Goal: Task Accomplishment & Management: Manage account settings

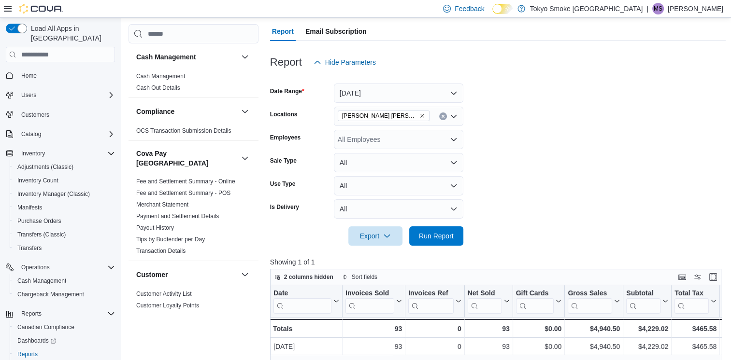
scroll to position [724, 0]
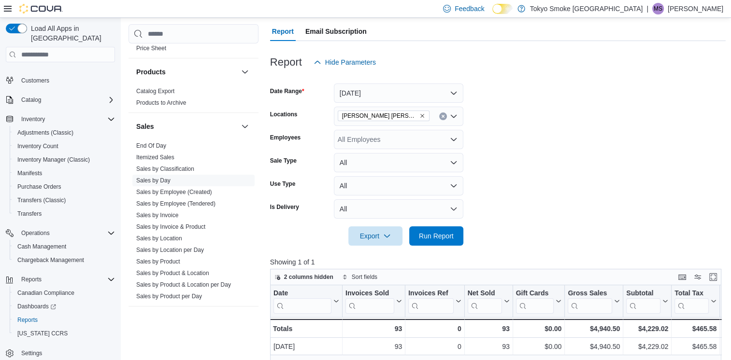
click at [607, 110] on form "Date Range Today Locations Melville Prince William Employees All Employees Sale…" at bounding box center [498, 159] width 456 height 174
click at [396, 92] on button "Today" at bounding box center [398, 93] width 129 height 19
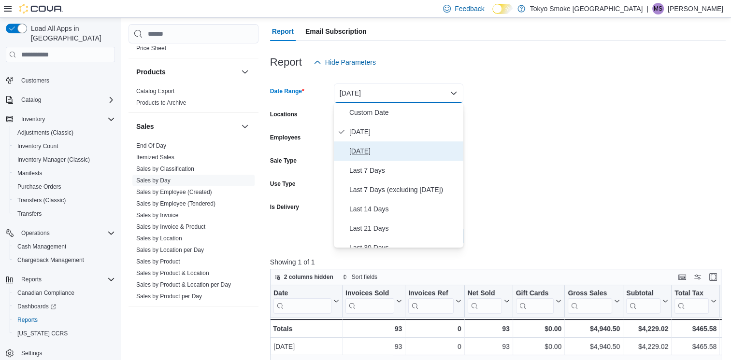
click at [382, 147] on span "Yesterday" at bounding box center [404, 151] width 110 height 12
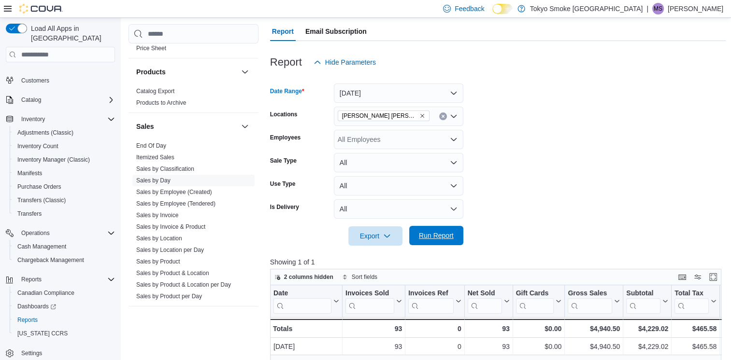
click at [454, 240] on span "Run Report" at bounding box center [436, 235] width 42 height 19
click at [362, 89] on button "Yesterday" at bounding box center [398, 93] width 129 height 19
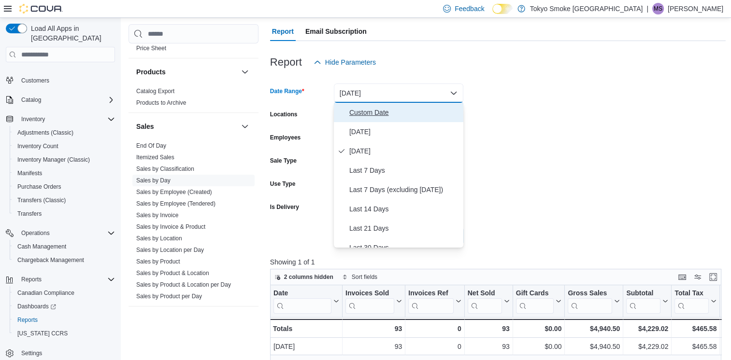
click at [375, 112] on span "Custom Date" at bounding box center [404, 113] width 110 height 12
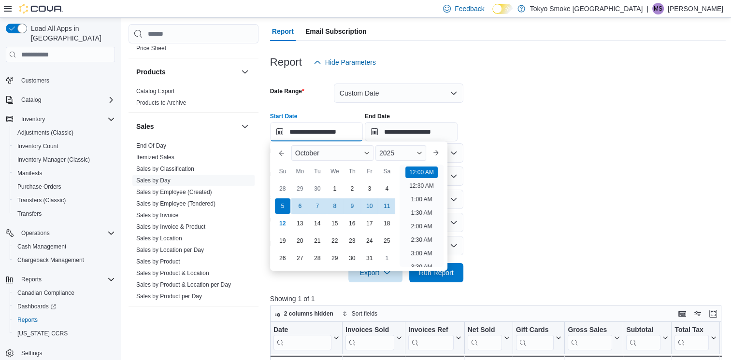
click at [336, 130] on input "**********" at bounding box center [316, 131] width 93 height 19
click at [287, 189] on div "28" at bounding box center [282, 189] width 17 height 17
type input "**********"
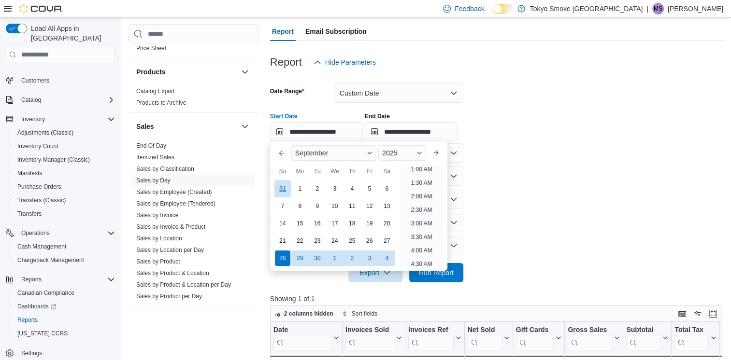
scroll to position [2, 0]
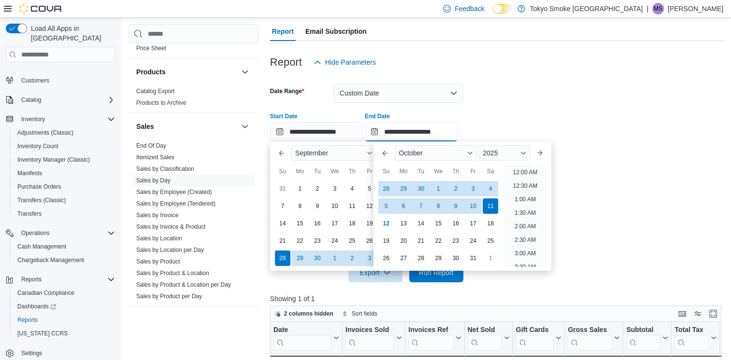
click at [423, 131] on input "**********" at bounding box center [411, 131] width 93 height 19
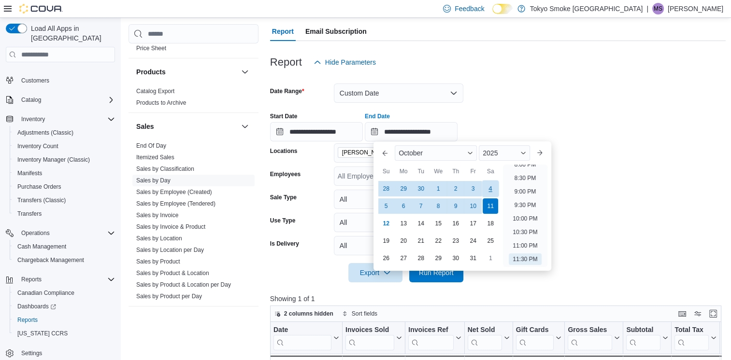
click at [493, 191] on div "4" at bounding box center [490, 189] width 17 height 17
type input "**********"
click at [544, 111] on div "**********" at bounding box center [498, 123] width 456 height 37
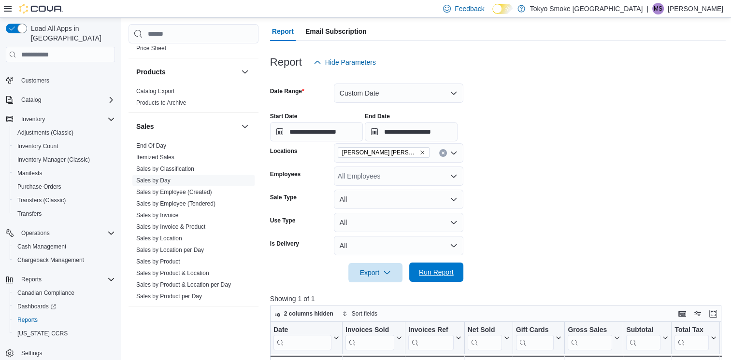
click at [444, 269] on span "Run Report" at bounding box center [436, 273] width 35 height 10
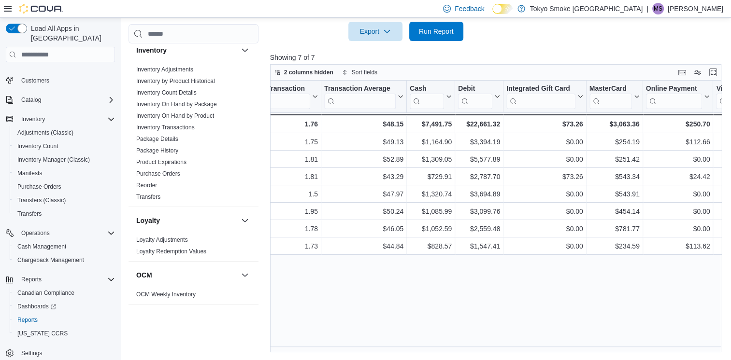
scroll to position [434, 0]
click at [201, 113] on link "Inventory On Hand by Product" at bounding box center [175, 116] width 78 height 7
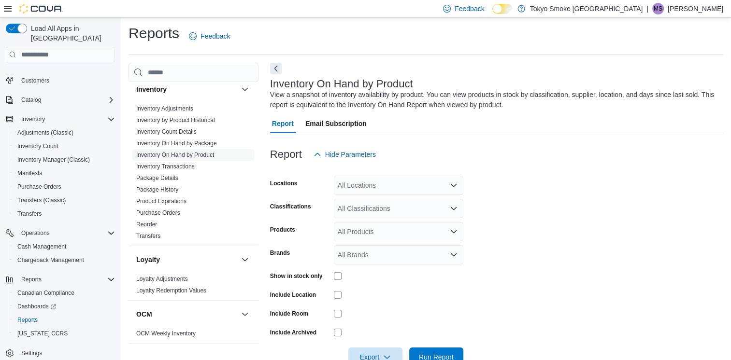
scroll to position [28, 0]
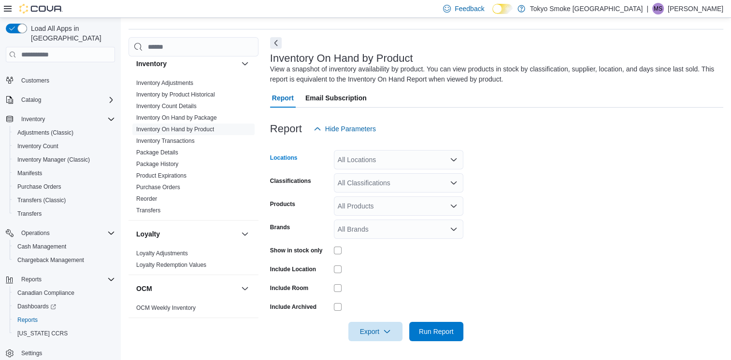
click at [373, 152] on div "All Locations" at bounding box center [398, 159] width 129 height 19
type input "***"
click at [373, 180] on span "Melville Prince William" at bounding box center [415, 176] width 113 height 10
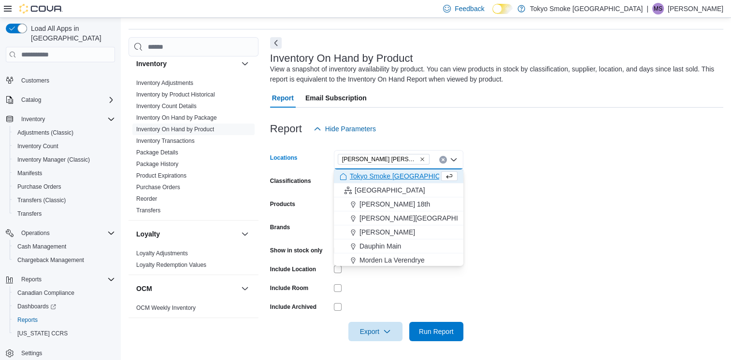
click at [703, 151] on form "Locations Melville Prince William Combo box. Selected. Melville Prince William.…" at bounding box center [496, 240] width 453 height 203
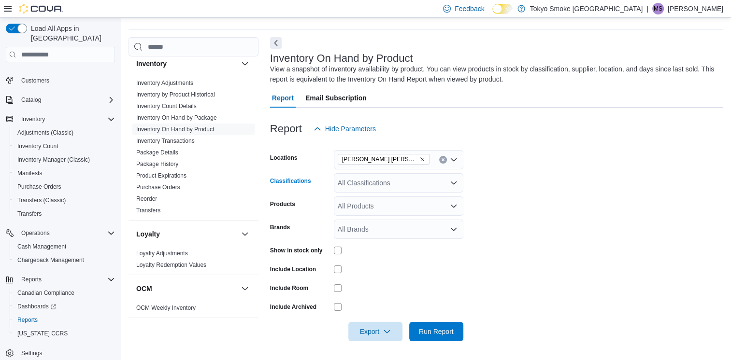
click at [384, 179] on div "All Classifications" at bounding box center [398, 182] width 129 height 19
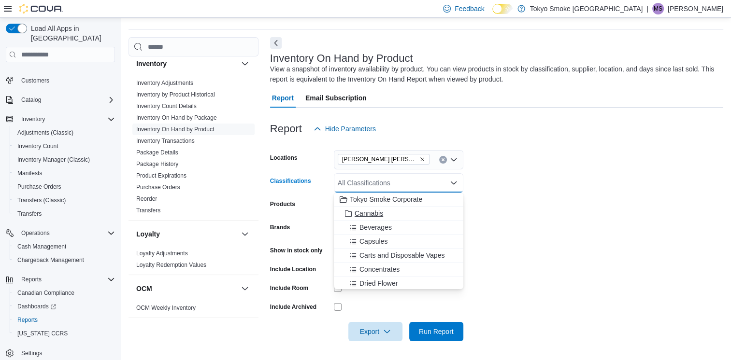
click at [388, 212] on div "Cannabis" at bounding box center [398, 214] width 118 height 10
click at [562, 202] on form "Locations Melville Prince William Classifications Cannabis Combo box. Selected.…" at bounding box center [496, 240] width 453 height 203
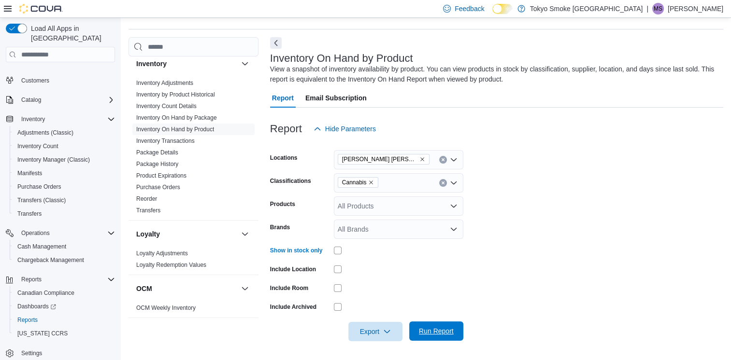
click at [443, 337] on span "Run Report" at bounding box center [436, 331] width 42 height 19
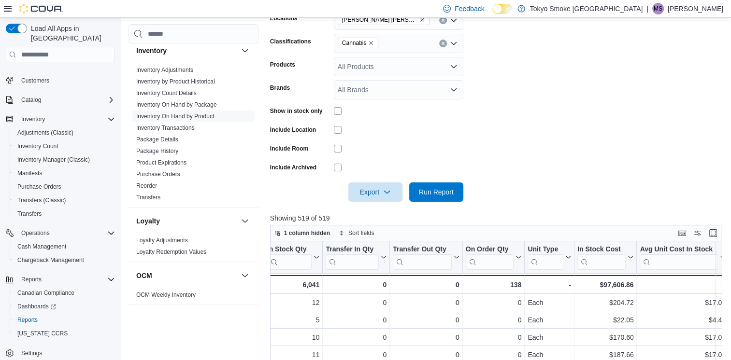
scroll to position [135, 0]
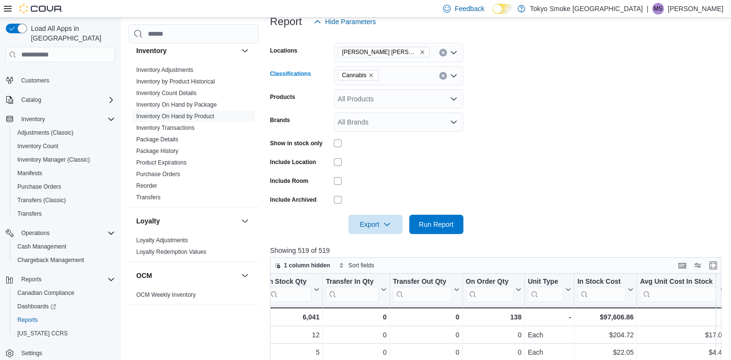
click at [372, 75] on icon "Remove Cannabis from selection in this group" at bounding box center [371, 75] width 6 height 6
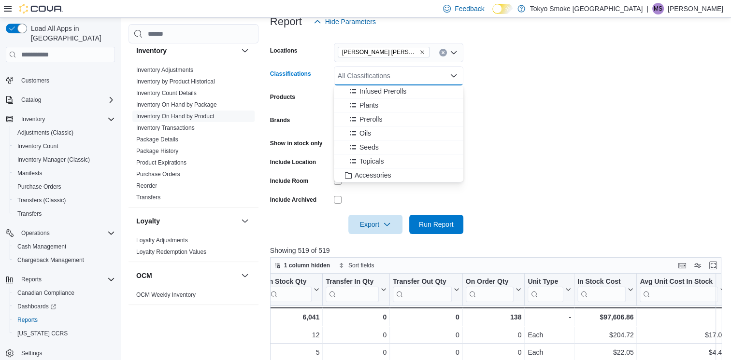
scroll to position [145, 0]
click at [378, 140] on span "Accessories" at bounding box center [372, 144] width 36 height 10
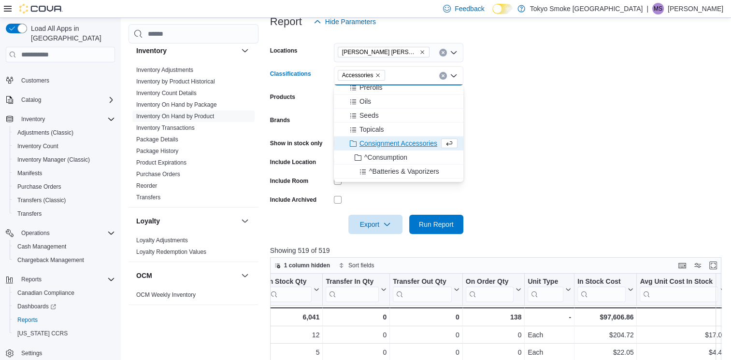
click at [546, 163] on form "Locations Melville Prince William Classifications Accessories Combo box. Select…" at bounding box center [498, 132] width 456 height 203
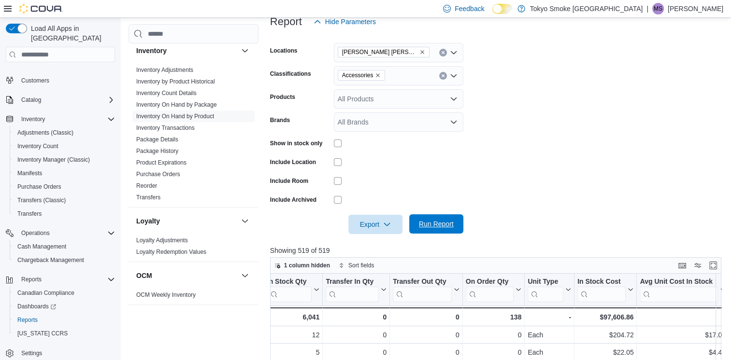
click at [458, 227] on button "Run Report" at bounding box center [436, 223] width 54 height 19
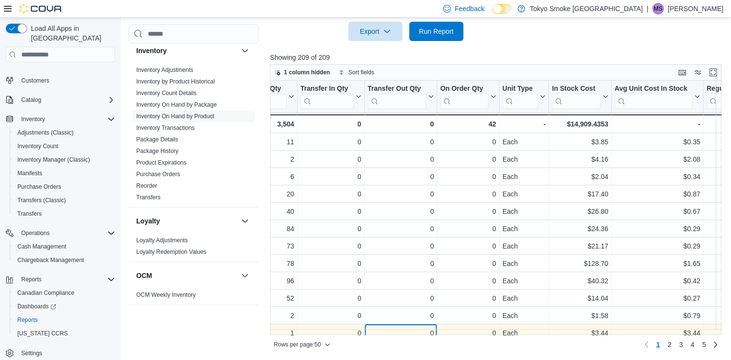
scroll to position [30, 471]
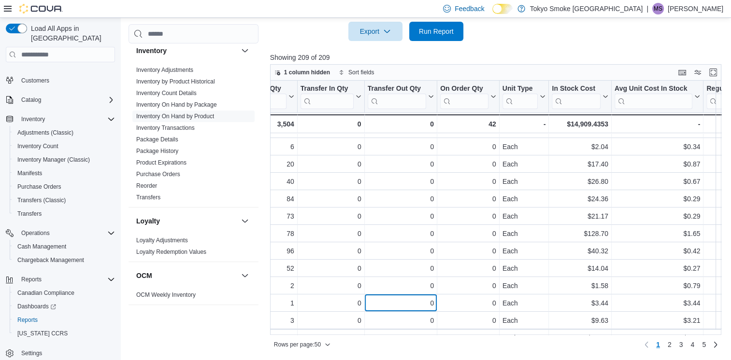
scroll to position [676, 0]
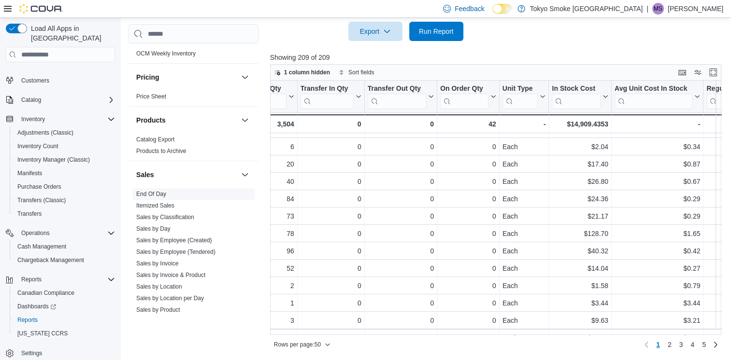
click at [160, 191] on link "End Of Day" at bounding box center [151, 194] width 30 height 7
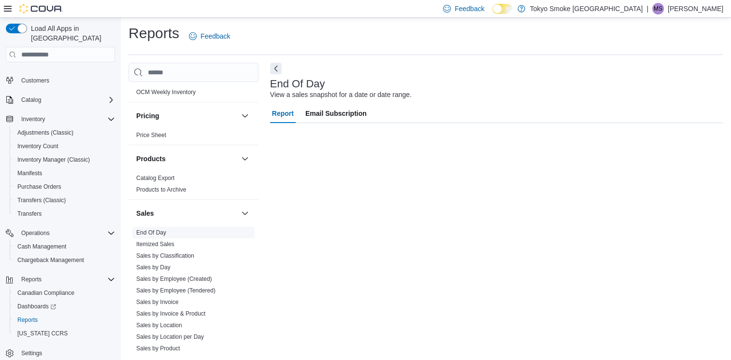
scroll to position [2, 0]
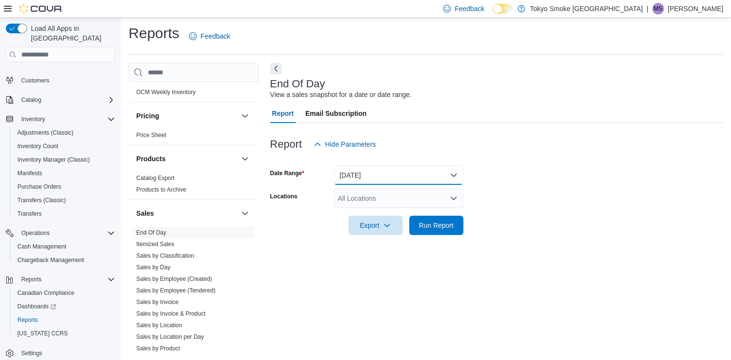
click at [366, 175] on button "Today" at bounding box center [398, 175] width 129 height 19
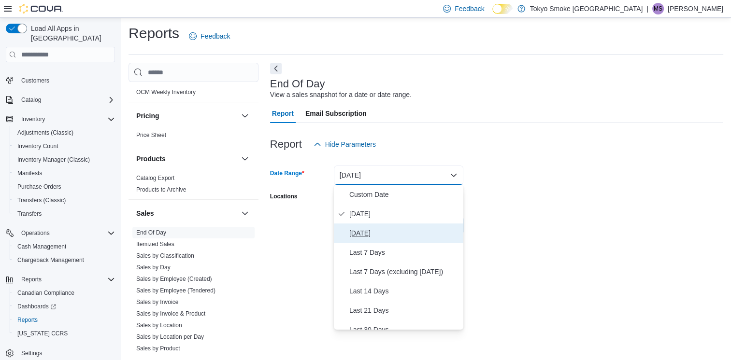
click at [369, 234] on span "Yesterday" at bounding box center [404, 233] width 110 height 12
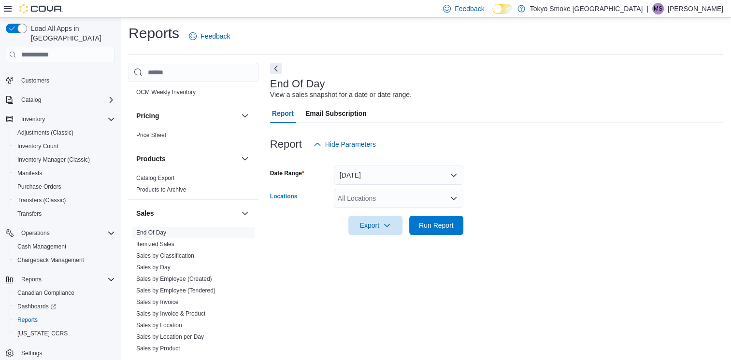
click at [377, 197] on div "All Locations" at bounding box center [398, 198] width 129 height 19
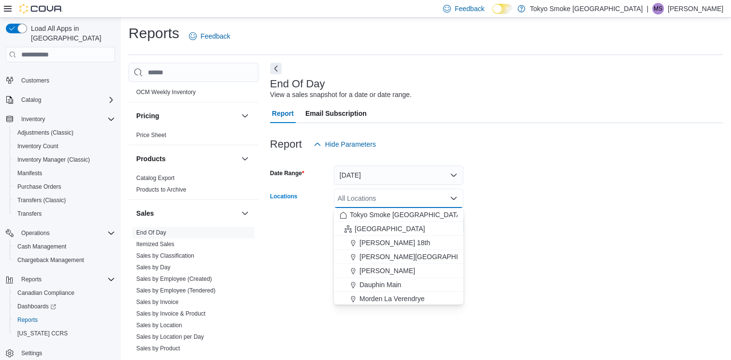
click at [377, 197] on div "All Locations" at bounding box center [398, 198] width 129 height 19
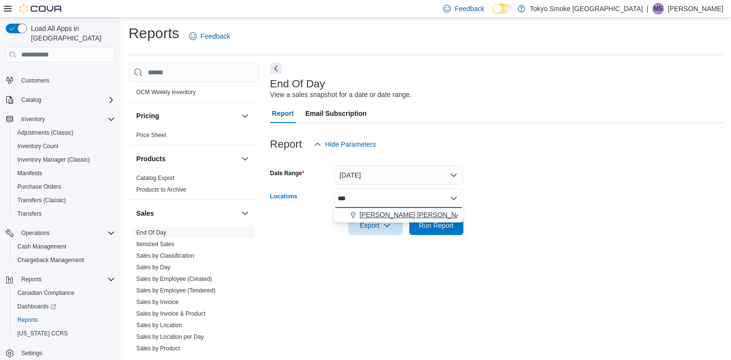
type input "***"
click at [375, 215] on span "Melville Prince William" at bounding box center [415, 215] width 113 height 10
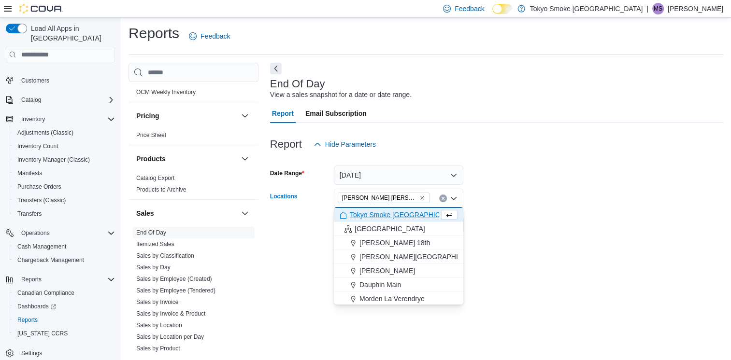
click at [597, 204] on form "Date Range Yesterday Locations Melville Prince William Combo box. Selected. Mel…" at bounding box center [496, 194] width 453 height 81
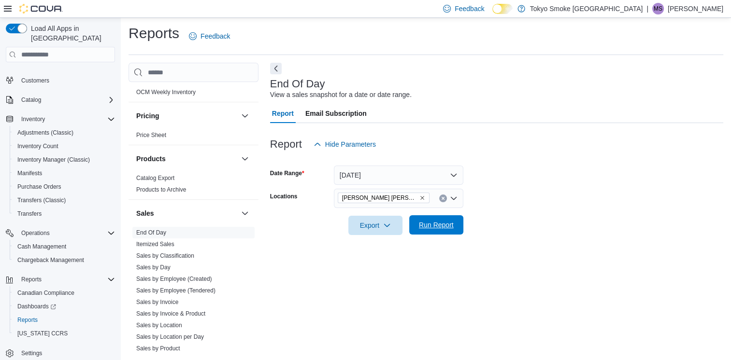
click at [456, 228] on span "Run Report" at bounding box center [436, 224] width 42 height 19
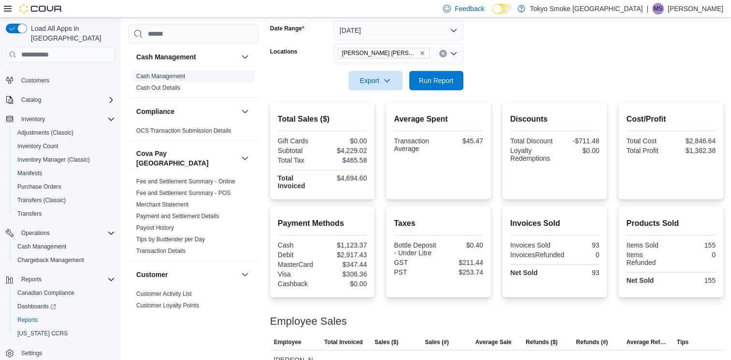
click at [183, 73] on link "Cash Management" at bounding box center [160, 76] width 49 height 7
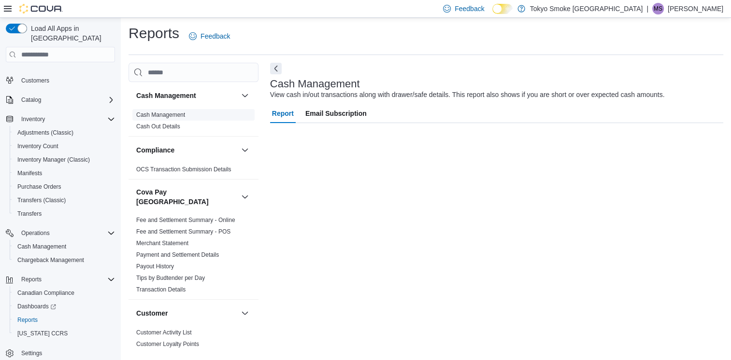
scroll to position [2, 0]
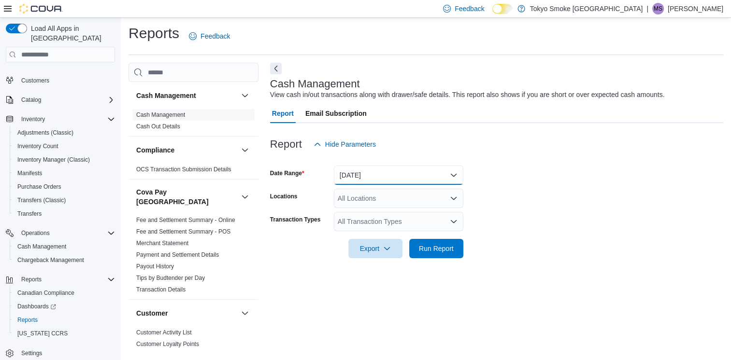
click at [380, 169] on button "Today" at bounding box center [398, 175] width 129 height 19
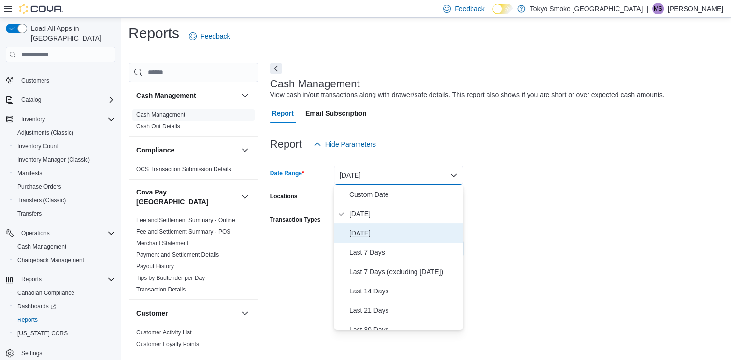
click at [369, 234] on span "Yesterday" at bounding box center [404, 233] width 110 height 12
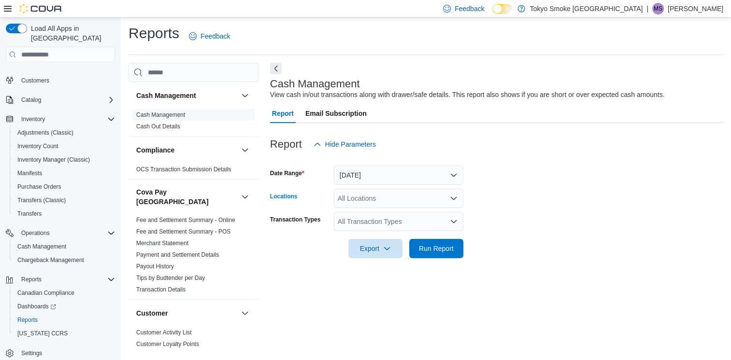
click at [374, 200] on div "All Locations" at bounding box center [398, 198] width 129 height 19
type input "***"
click at [387, 214] on span "Melville Prince William" at bounding box center [415, 215] width 113 height 10
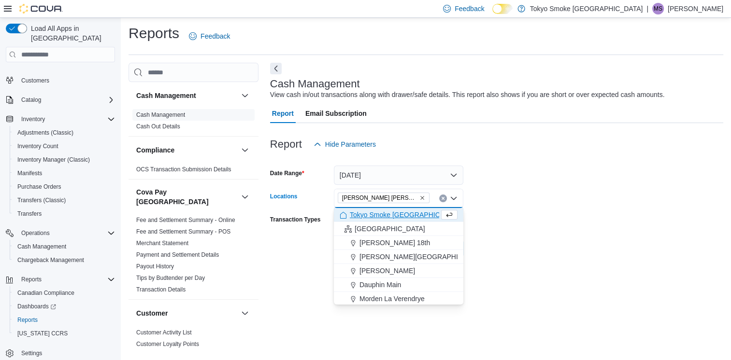
click at [558, 217] on form "Date Range Yesterday Locations Melville Prince William Combo box. Selected. Mel…" at bounding box center [496, 206] width 453 height 104
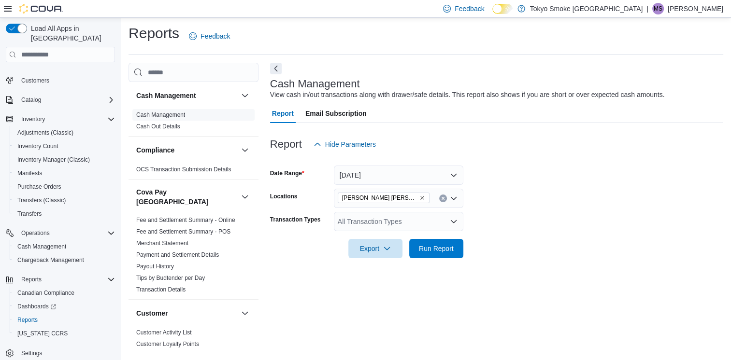
click at [395, 219] on div "All Transaction Types" at bounding box center [398, 221] width 129 height 19
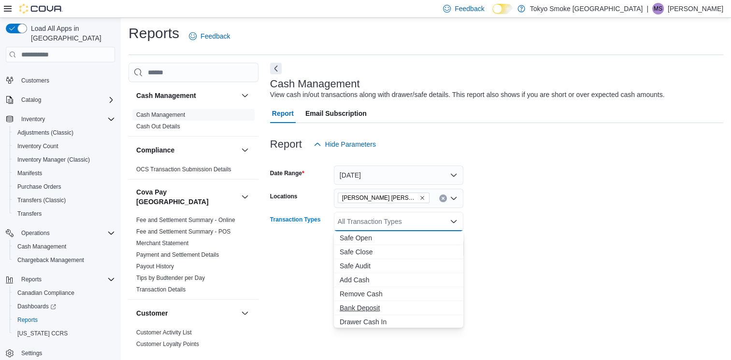
click at [367, 307] on span "Bank Deposit" at bounding box center [398, 308] width 118 height 10
click at [564, 246] on form "Date Range Yesterday Locations Melville Prince William Transaction Types Bank D…" at bounding box center [496, 206] width 453 height 104
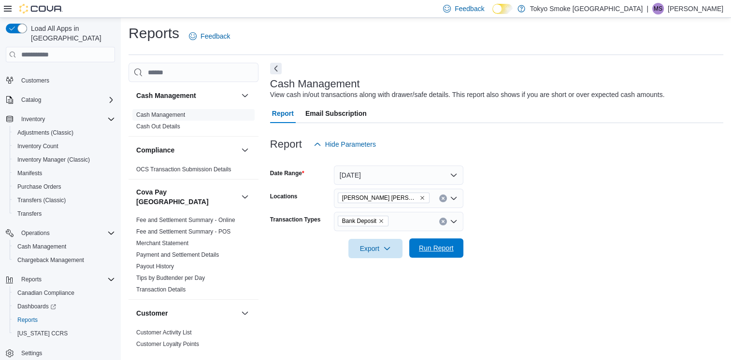
click at [441, 248] on span "Run Report" at bounding box center [436, 248] width 35 height 10
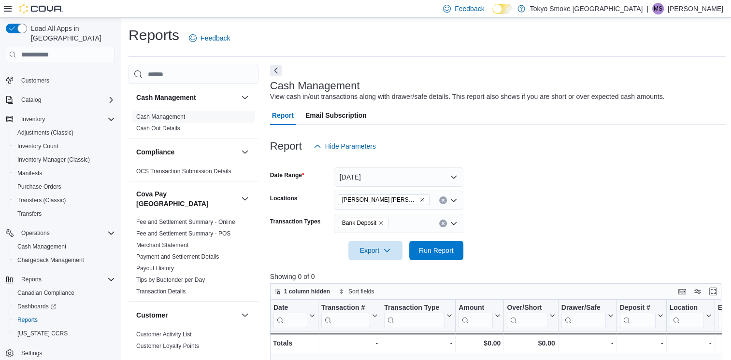
click at [380, 222] on icon "Remove Bank Deposit from selection in this group" at bounding box center [381, 224] width 4 height 4
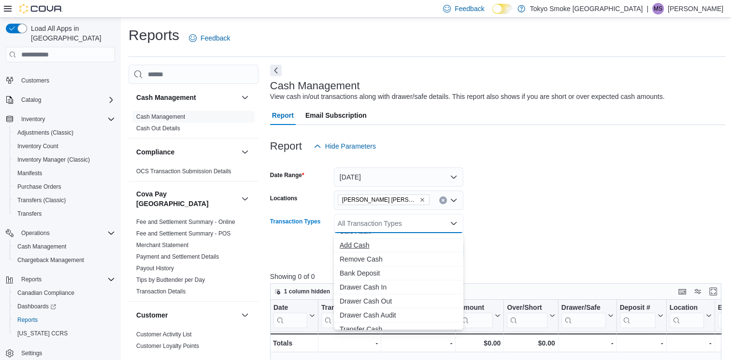
scroll to position [71, 0]
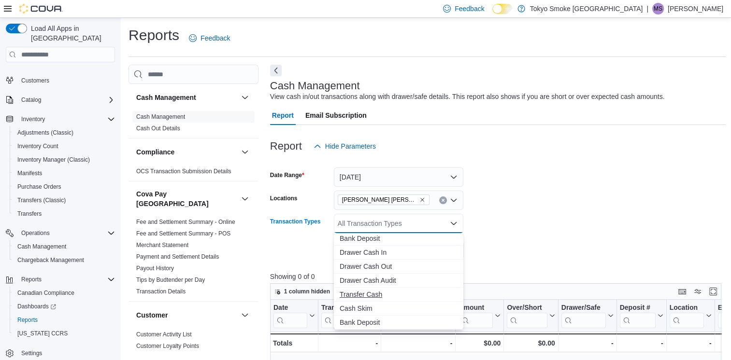
click at [368, 291] on span "Transfer Cash" at bounding box center [398, 295] width 118 height 10
click at [531, 226] on form "Date Range Yesterday Locations Melville Prince William Transaction Types Transf…" at bounding box center [498, 208] width 456 height 104
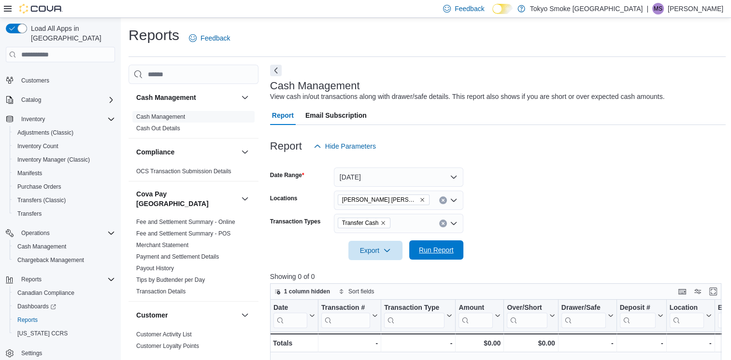
click at [432, 244] on span "Run Report" at bounding box center [436, 249] width 42 height 19
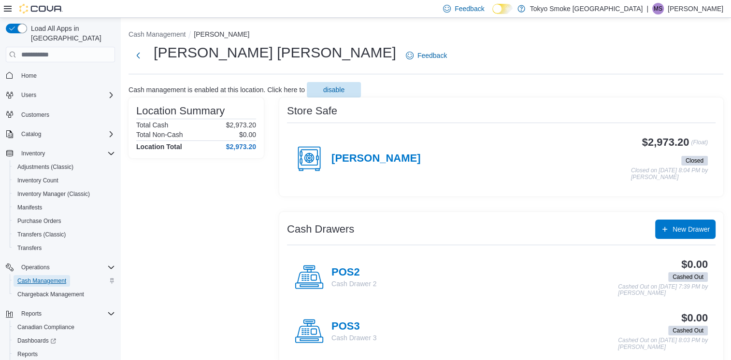
click at [46, 277] on span "Cash Management" at bounding box center [41, 281] width 49 height 8
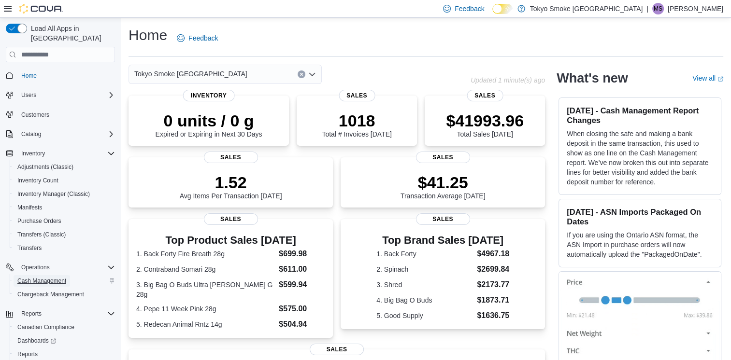
click at [50, 277] on span "Cash Management" at bounding box center [41, 281] width 49 height 8
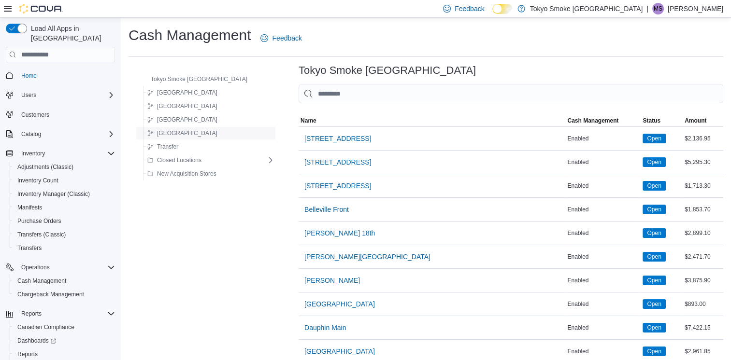
click at [193, 134] on span "Saskatchewan" at bounding box center [187, 133] width 60 height 8
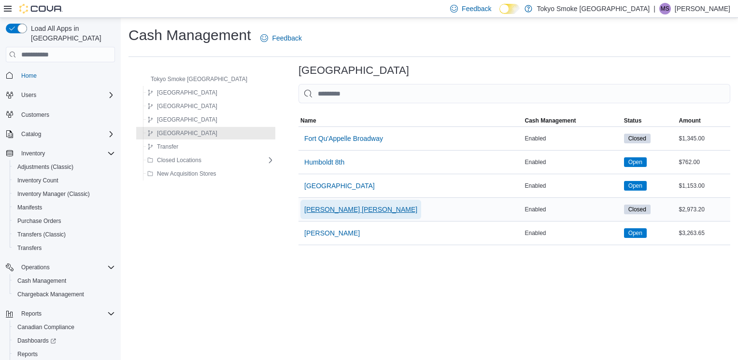
click at [337, 206] on span "Melville Prince William" at bounding box center [360, 210] width 113 height 10
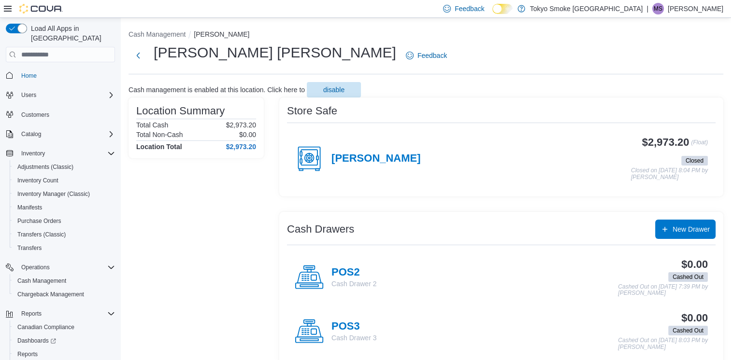
click at [455, 92] on div "Cash management is enabled at this location. Click here to disable" at bounding box center [425, 89] width 594 height 15
click at [348, 155] on h4 "Melville" at bounding box center [375, 159] width 89 height 13
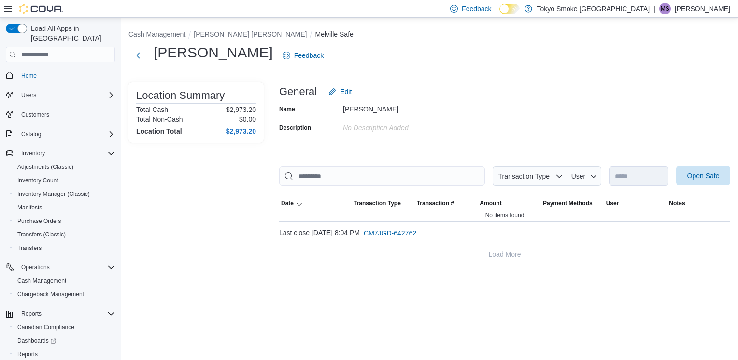
click at [697, 172] on span "Open Safe" at bounding box center [703, 176] width 32 height 10
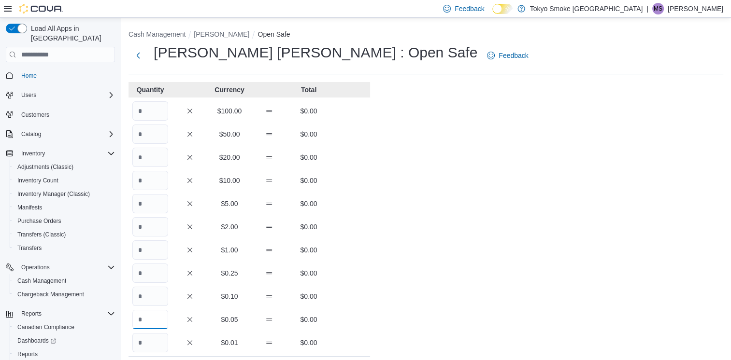
click at [158, 320] on input "Quantity" at bounding box center [150, 319] width 36 height 19
type input "***"
click at [158, 298] on input "Quantity" at bounding box center [150, 296] width 36 height 19
type input "***"
click at [161, 275] on input "Quantity" at bounding box center [150, 273] width 36 height 19
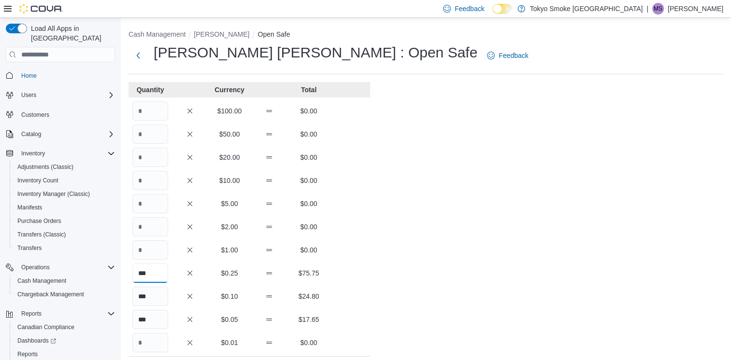
type input "***"
click at [157, 246] on input "Quantity" at bounding box center [150, 249] width 36 height 19
type input "***"
click at [153, 223] on input "Quantity" at bounding box center [150, 226] width 36 height 19
type input "***"
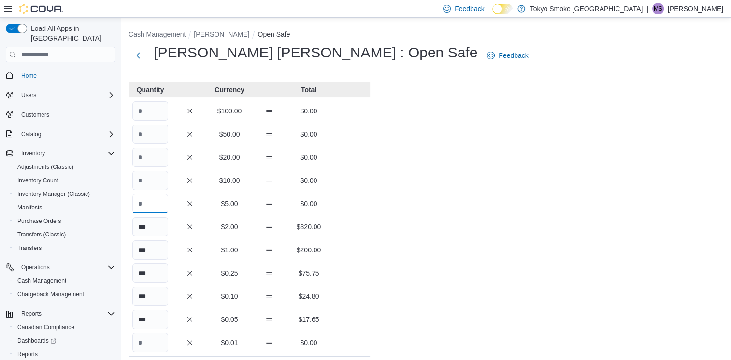
click at [148, 204] on input "Quantity" at bounding box center [150, 203] width 36 height 19
type input "**"
click at [148, 177] on input "Quantity" at bounding box center [150, 180] width 36 height 19
type input "**"
click at [147, 159] on input "Quantity" at bounding box center [150, 157] width 36 height 19
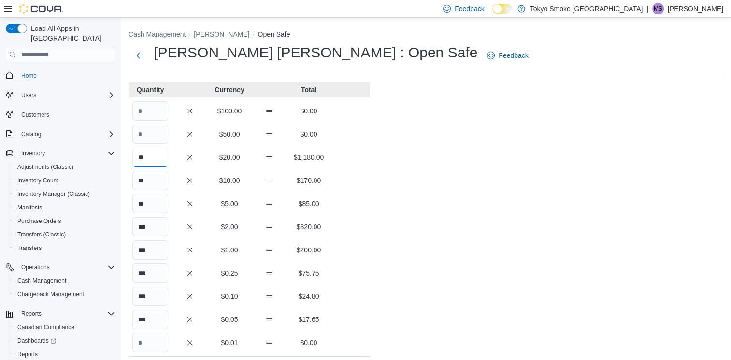
type input "**"
click at [148, 134] on input "Quantity" at bounding box center [150, 134] width 36 height 19
type input "*"
click at [145, 111] on input "Quantity" at bounding box center [150, 110] width 36 height 19
type input "*"
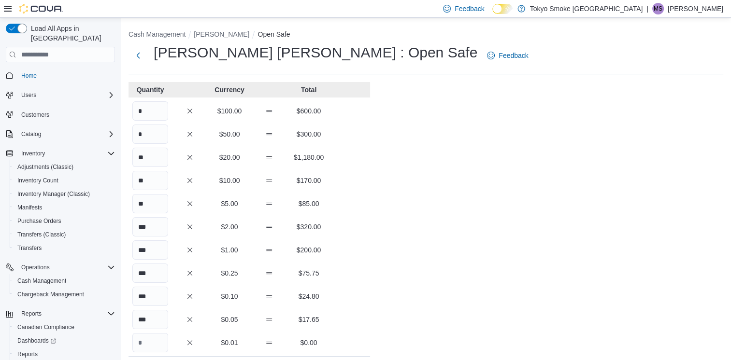
click at [463, 186] on div "Cash Management Melville Open Safe Melville Prince William : Open Safe Feedback…" at bounding box center [426, 270] width 610 height 504
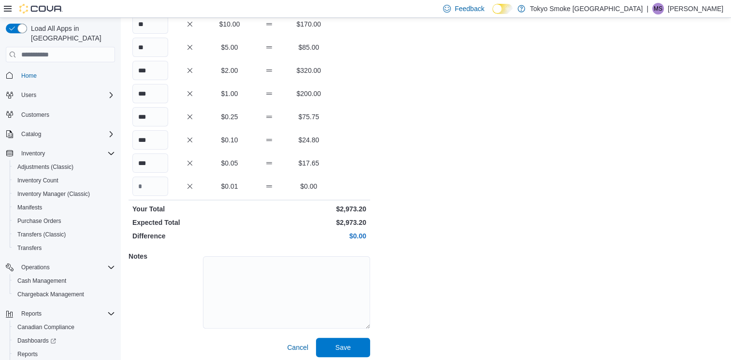
scroll to position [161, 0]
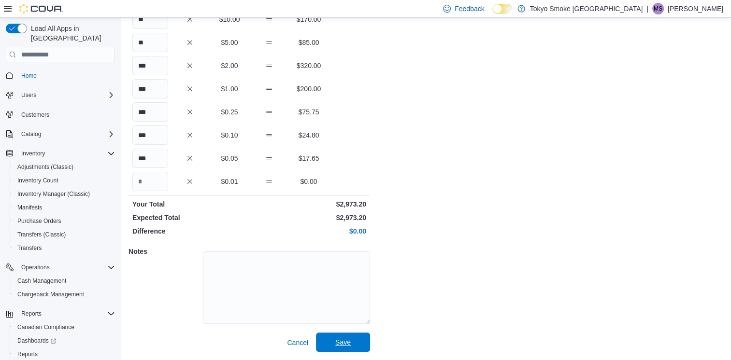
click at [358, 344] on span "Save" at bounding box center [343, 342] width 42 height 19
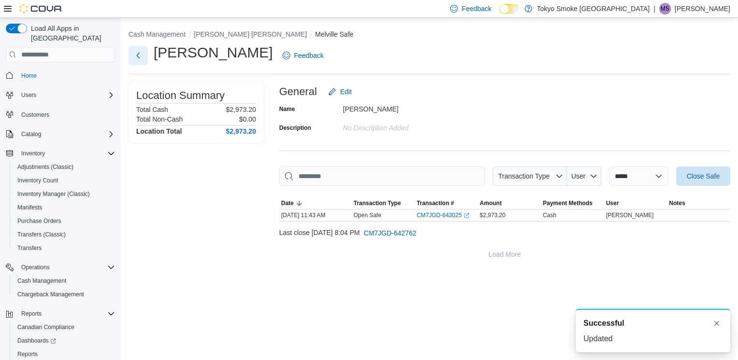
click at [138, 58] on button "Next" at bounding box center [137, 55] width 19 height 19
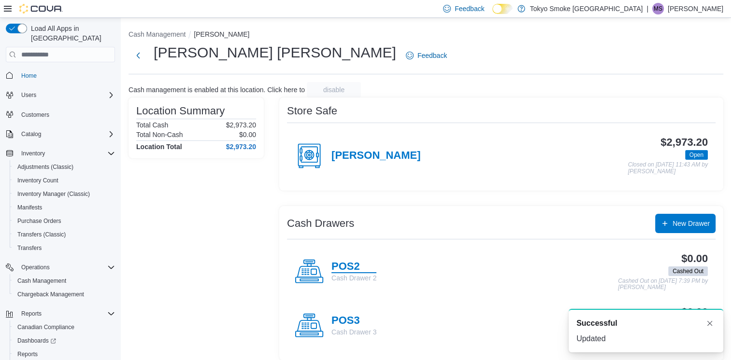
click at [357, 269] on h4 "POS2" at bounding box center [353, 267] width 45 height 13
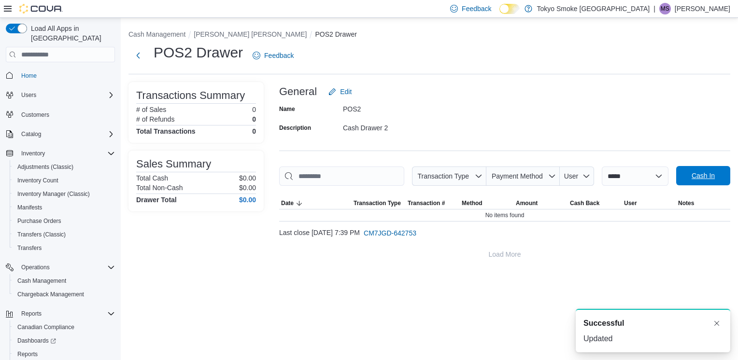
click at [709, 174] on span "Cash In" at bounding box center [702, 176] width 23 height 10
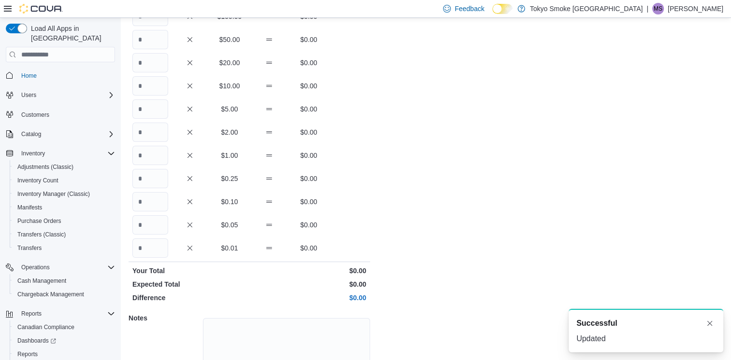
scroll to position [97, 0]
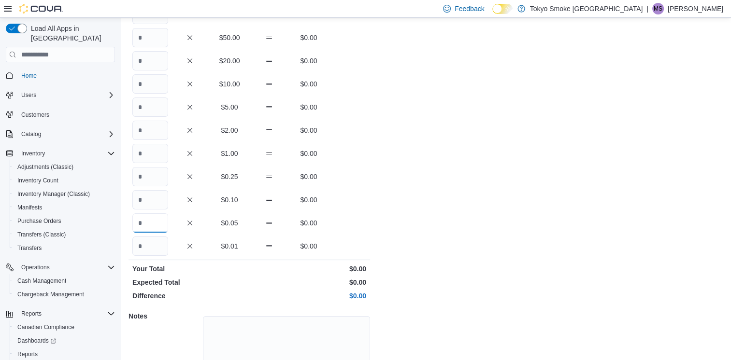
click at [152, 218] on input "Quantity" at bounding box center [150, 222] width 36 height 19
type input "**"
click at [155, 196] on input "Quantity" at bounding box center [150, 199] width 36 height 19
type input "**"
click at [153, 175] on input "Quantity" at bounding box center [150, 176] width 36 height 19
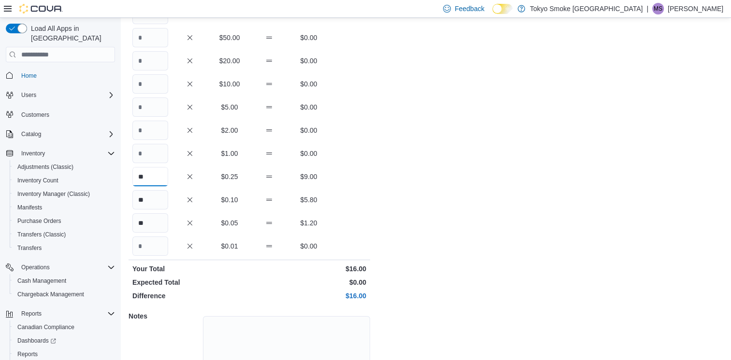
type input "**"
click at [157, 151] on input "Quantity" at bounding box center [150, 153] width 36 height 19
type input "**"
click at [155, 130] on input "Quantity" at bounding box center [150, 130] width 36 height 19
type input "**"
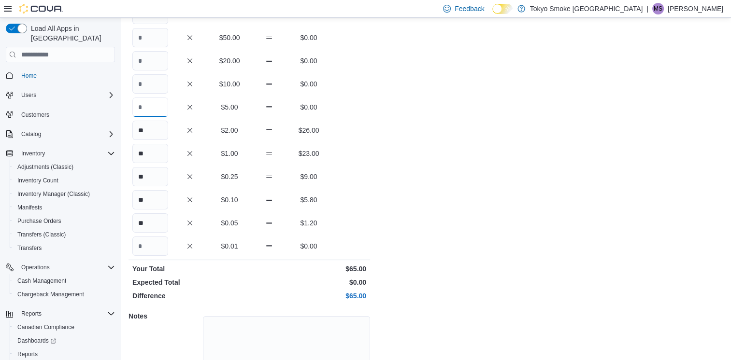
click at [153, 106] on input "Quantity" at bounding box center [150, 107] width 36 height 19
type input "*"
click at [148, 77] on input "Quantity" at bounding box center [150, 83] width 36 height 19
type input "*"
click at [460, 164] on div "Cash Management POS2 Cash In POS2 : Cash In Feedback Quantity Currency Total $1…" at bounding box center [426, 173] width 610 height 504
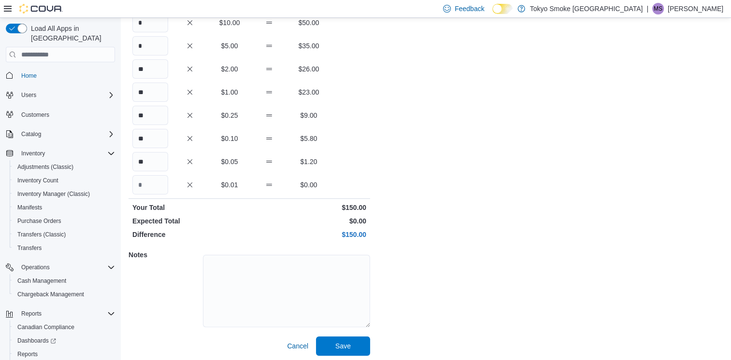
scroll to position [161, 0]
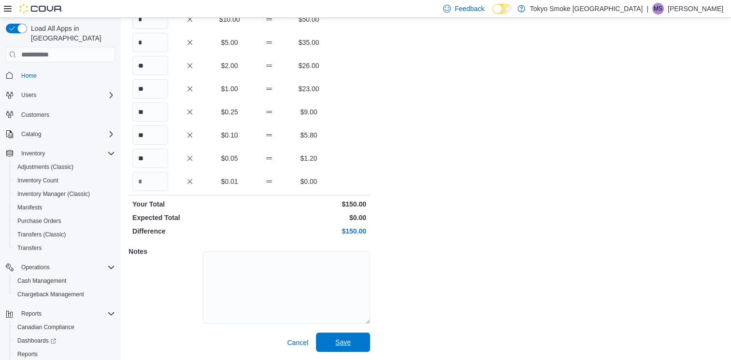
click at [351, 342] on span "Save" at bounding box center [343, 342] width 42 height 19
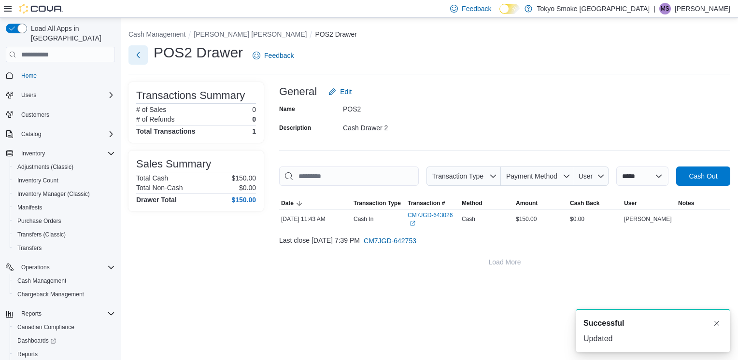
click at [137, 61] on button "Next" at bounding box center [137, 54] width 19 height 19
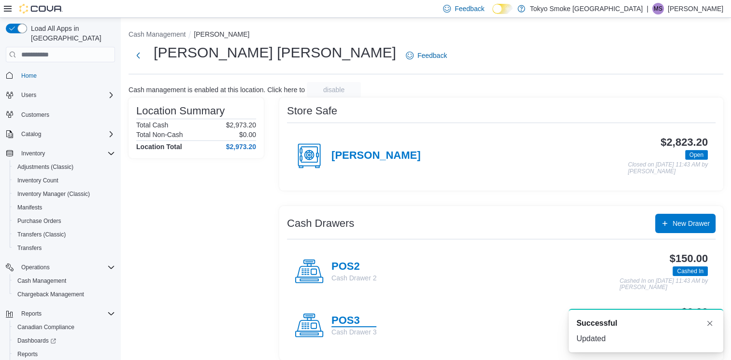
click at [354, 315] on h4 "POS3" at bounding box center [353, 321] width 45 height 13
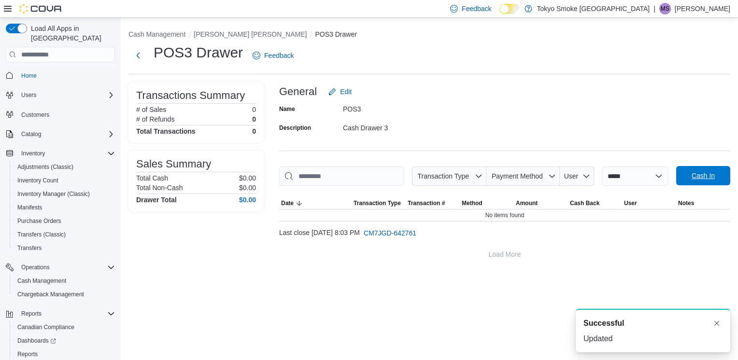
click at [700, 183] on span "Cash In" at bounding box center [703, 175] width 42 height 19
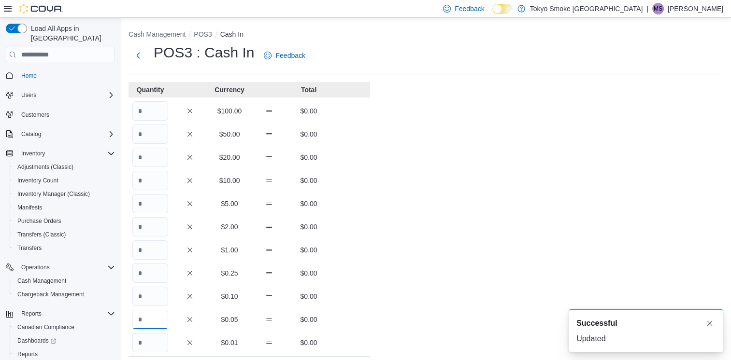
click at [156, 320] on input "Quantity" at bounding box center [150, 319] width 36 height 19
type input "**"
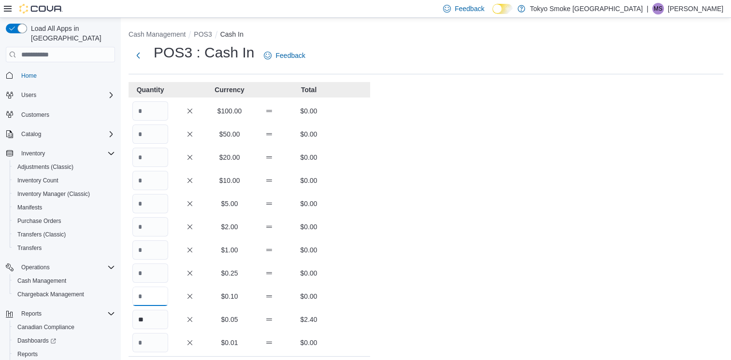
click at [151, 295] on input "Quantity" at bounding box center [150, 296] width 36 height 19
type input "**"
click at [155, 273] on input "Quantity" at bounding box center [150, 273] width 36 height 19
type input "**"
click at [155, 246] on input "Quantity" at bounding box center [150, 249] width 36 height 19
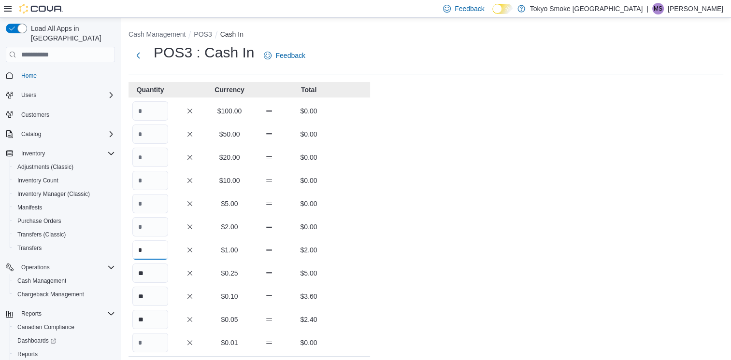
type input "*"
click at [154, 218] on input "Quantity" at bounding box center [150, 226] width 36 height 19
type input "**"
click at [149, 199] on input "Quantity" at bounding box center [150, 203] width 36 height 19
type input "*"
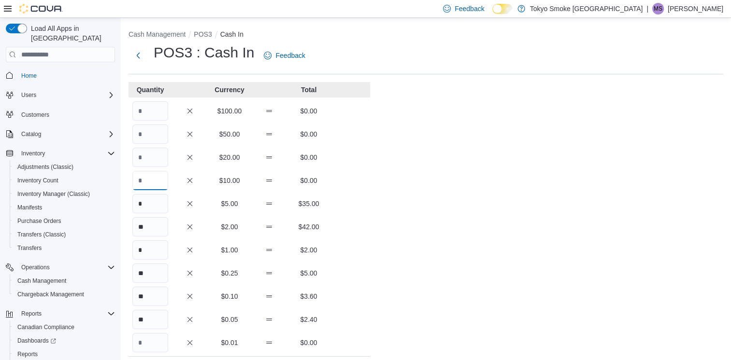
click at [145, 184] on input "Quantity" at bounding box center [150, 180] width 36 height 19
type input "*"
click at [146, 163] on input "Quantity" at bounding box center [150, 157] width 36 height 19
type input "*"
click at [497, 185] on div "Cash Management POS3 Cash In POS3 : Cash In Feedback Quantity Currency Total $1…" at bounding box center [426, 270] width 610 height 504
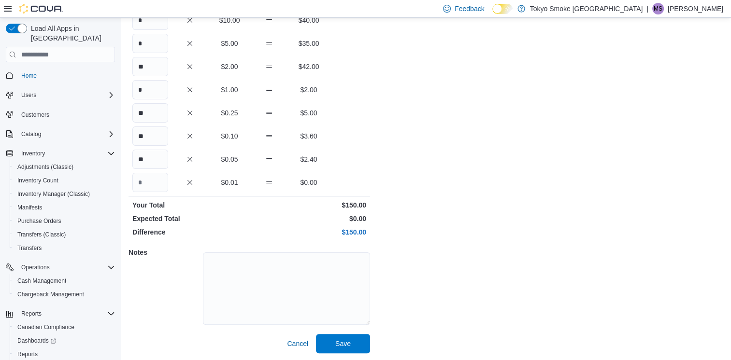
scroll to position [161, 0]
click at [354, 340] on span "Save" at bounding box center [343, 342] width 42 height 19
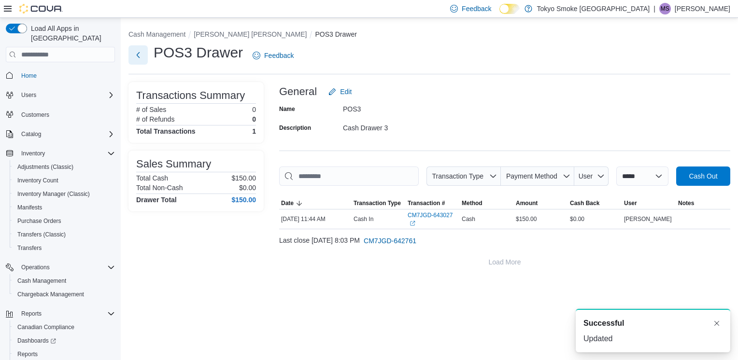
click at [140, 53] on button "Next" at bounding box center [137, 54] width 19 height 19
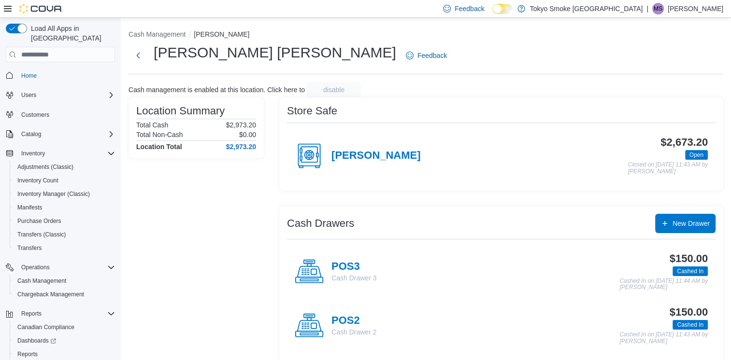
click at [398, 51] on div "Melville Prince William Feedback" at bounding box center [425, 55] width 594 height 25
